Goal: Navigation & Orientation: Find specific page/section

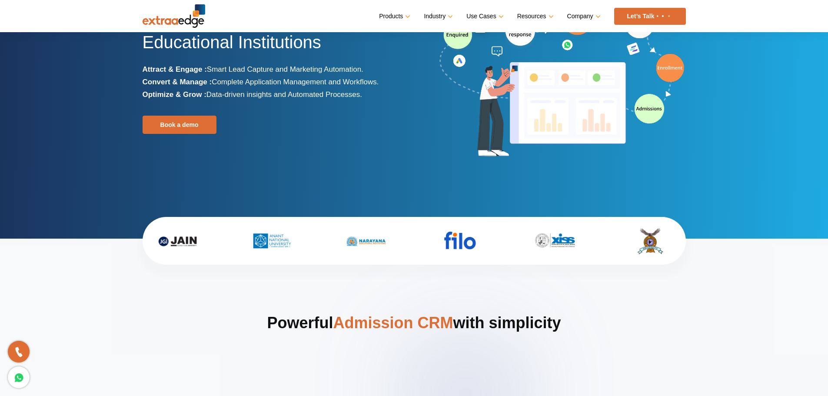
scroll to position [87, 0]
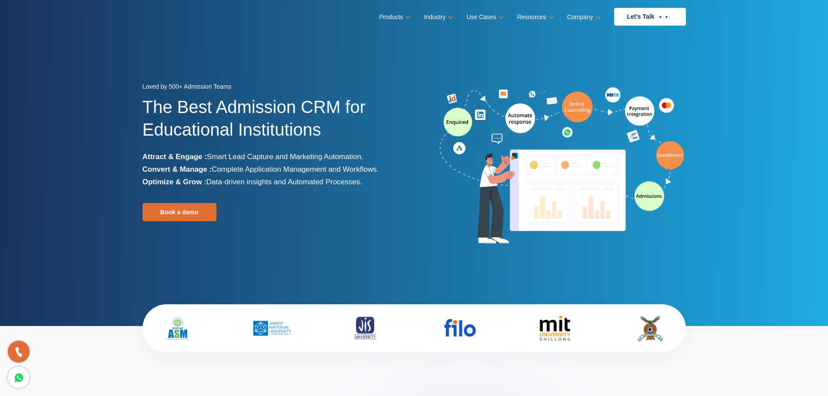
click at [563, 181] on img at bounding box center [562, 166] width 248 height 162
drag, startPoint x: 553, startPoint y: 173, endPoint x: 569, endPoint y: 137, distance: 38.9
click at [569, 137] on img at bounding box center [562, 166] width 248 height 162
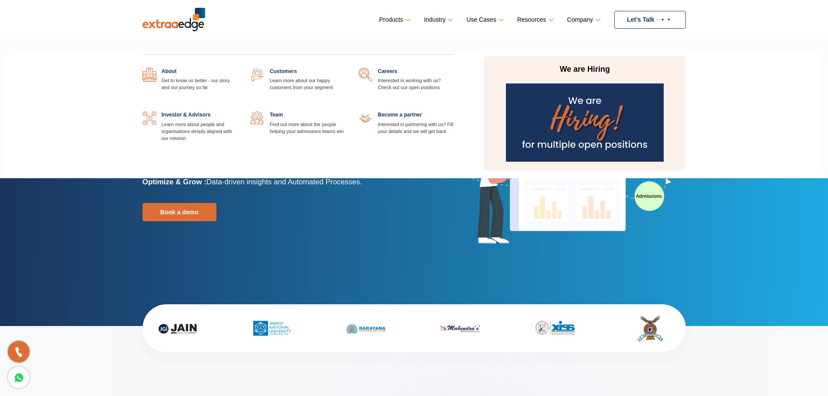
click at [585, 67] on p "We are Hiring" at bounding box center [584, 69] width 163 height 10
